Goal: Information Seeking & Learning: Learn about a topic

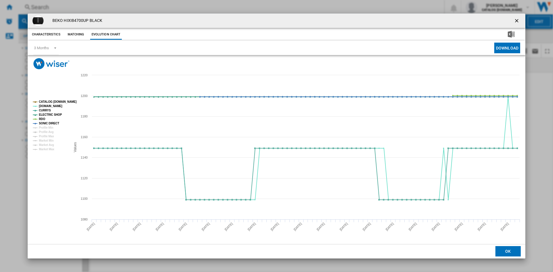
click at [289, 16] on div "BEKO HIXI84700UP BLACK" at bounding box center [277, 21] width 498 height 14
click at [518, 20] on ng-md-icon "getI18NText('BUTTONS.CLOSE_DIALOG')" at bounding box center [517, 21] width 7 height 7
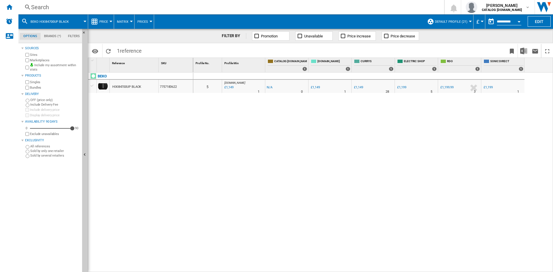
click at [42, 7] on div "Search" at bounding box center [230, 7] width 398 height 8
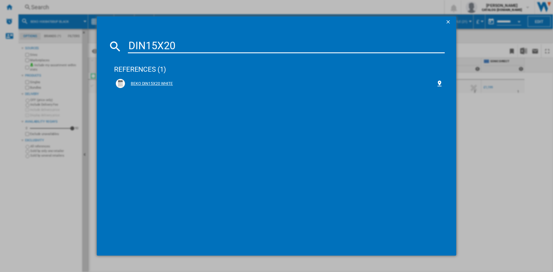
type input "DIN15X20"
click at [157, 84] on div "BEKO DIN15X20 WHITE" at bounding box center [280, 84] width 311 height 6
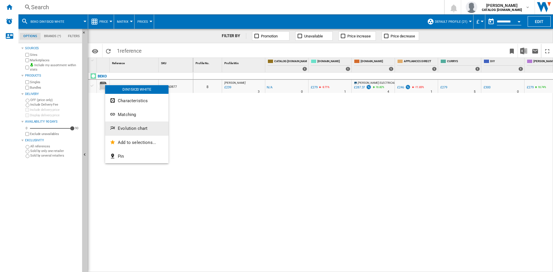
click at [135, 129] on span "Evolution chart" at bounding box center [133, 128] width 30 height 5
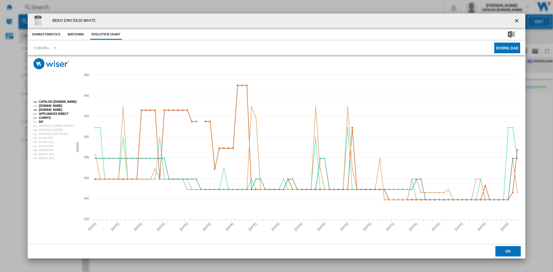
click at [40, 122] on tspan "DIY" at bounding box center [41, 121] width 5 height 3
click at [49, 125] on tspan "[PERSON_NAME] DIRECT" at bounding box center [56, 126] width 35 height 3
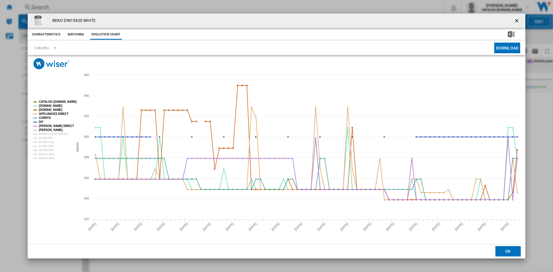
click at [50, 131] on tspan "[PERSON_NAME]" at bounding box center [51, 130] width 24 height 3
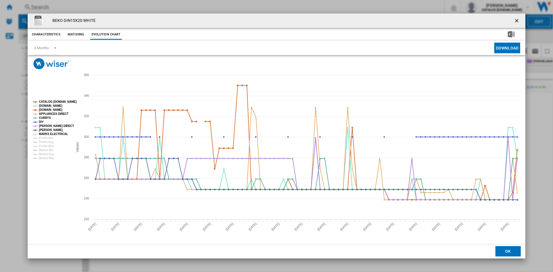
drag, startPoint x: 52, startPoint y: 134, endPoint x: 63, endPoint y: 133, distance: 11.6
click at [52, 133] on tspan "MARKS ELECTRICAL" at bounding box center [53, 134] width 29 height 3
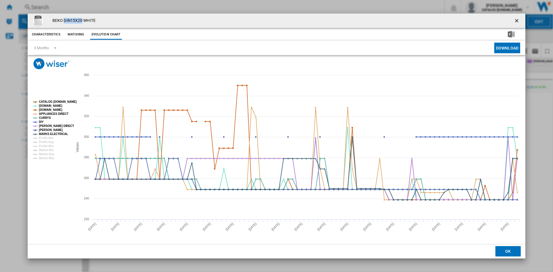
drag, startPoint x: 82, startPoint y: 20, endPoint x: 64, endPoint y: 19, distance: 17.6
click at [64, 19] on h4 "BEKO DIN15X20 WHITE" at bounding box center [73, 21] width 46 height 6
copy h4 "DIN15X20"
